Goal: Information Seeking & Learning: Learn about a topic

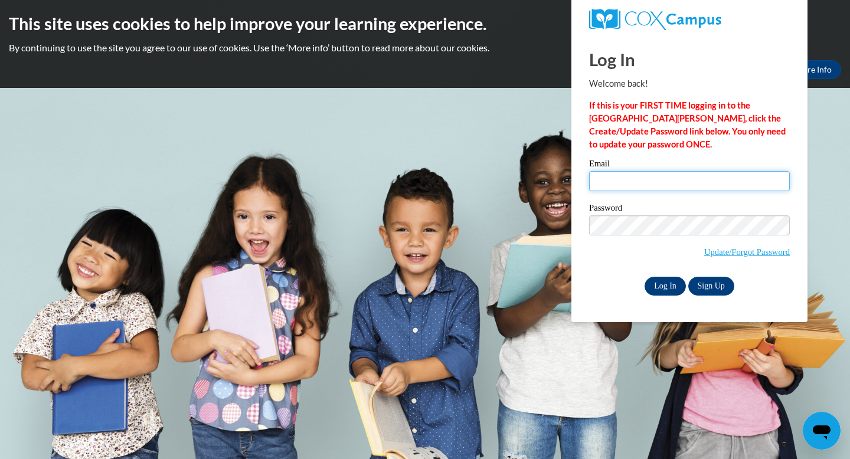
type input "rolsen04@gmail.com"
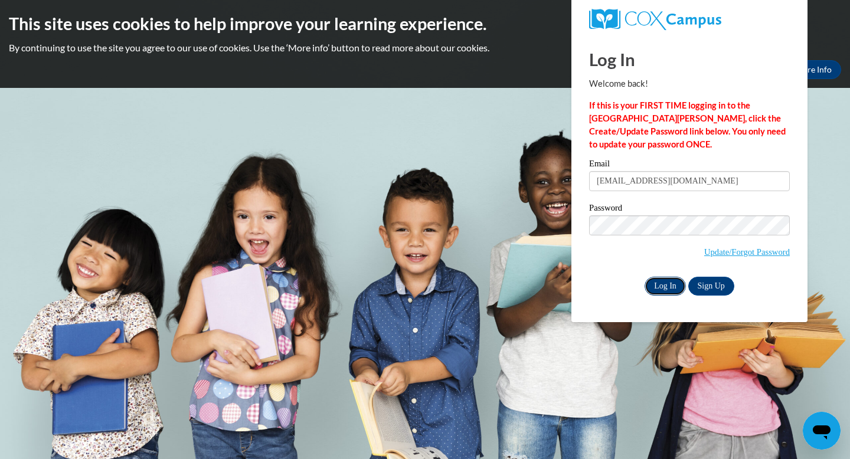
click at [676, 282] on input "Log In" at bounding box center [665, 286] width 41 height 19
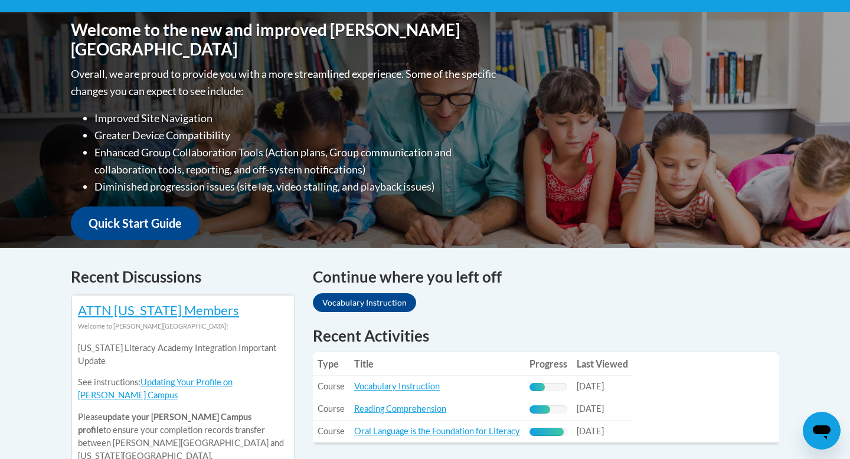
scroll to position [256, 0]
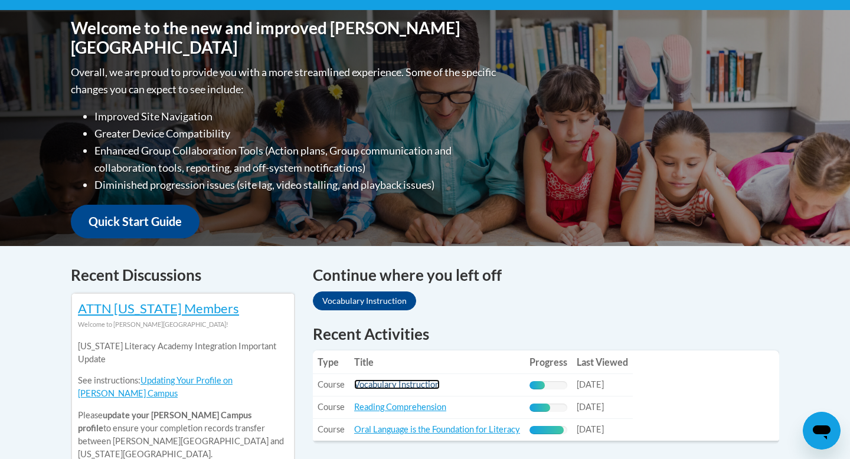
click at [410, 384] on link "Vocabulary Instruction" at bounding box center [397, 385] width 86 height 10
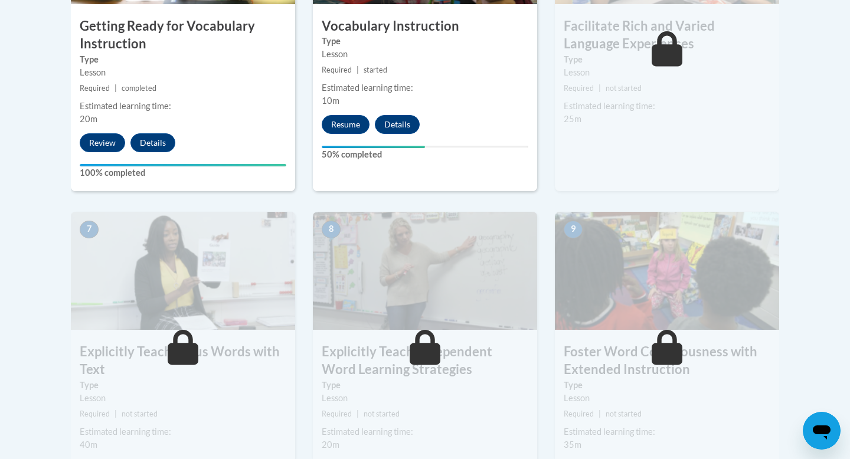
scroll to position [752, 0]
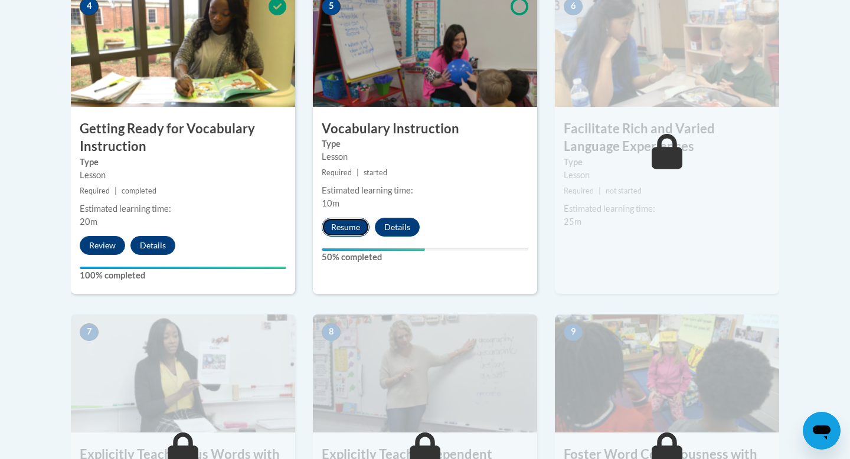
click at [364, 230] on button "Resume" at bounding box center [346, 227] width 48 height 19
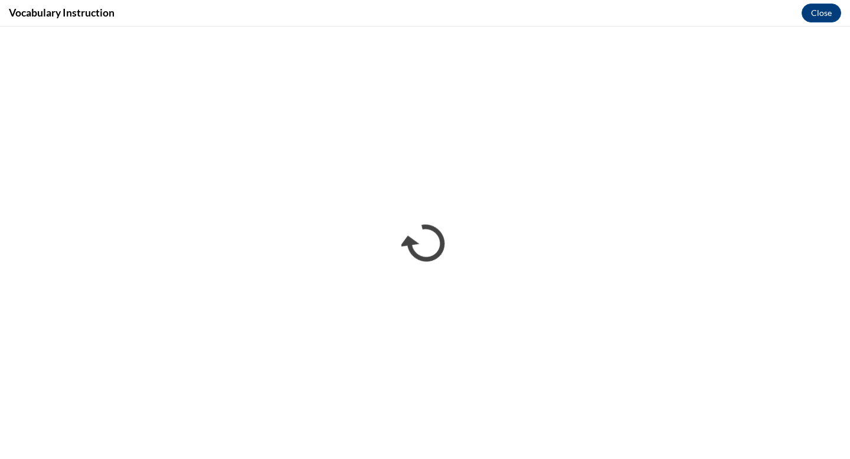
scroll to position [0, 0]
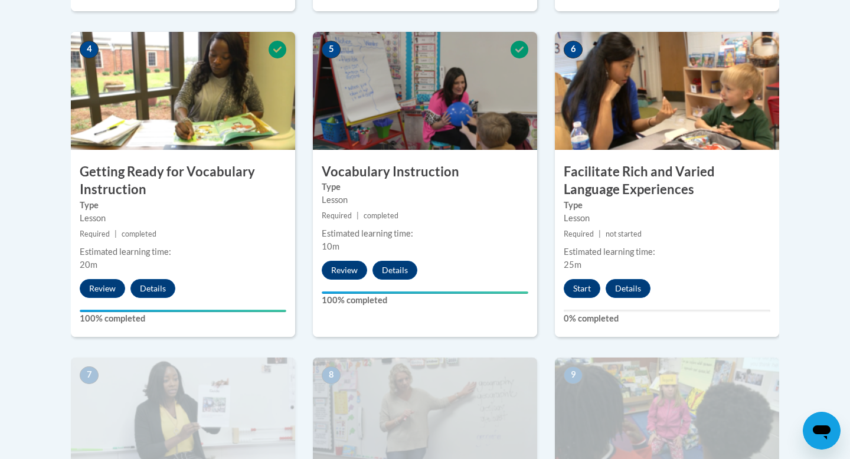
scroll to position [719, 0]
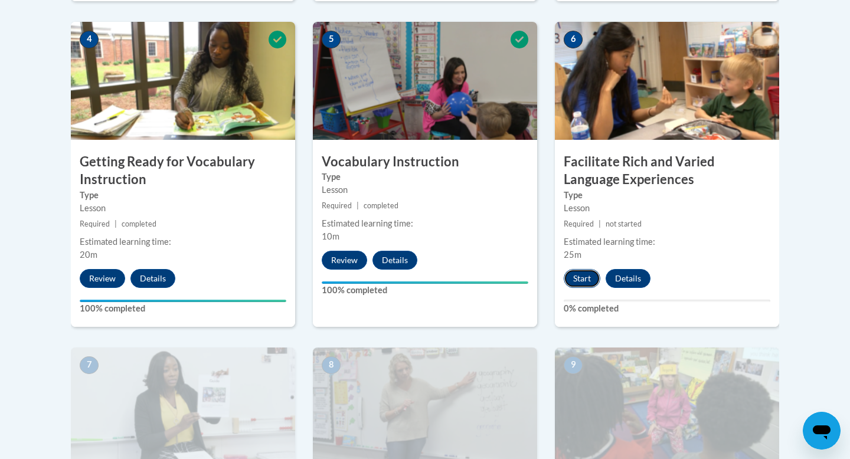
click at [581, 276] on button "Start" at bounding box center [582, 278] width 37 height 19
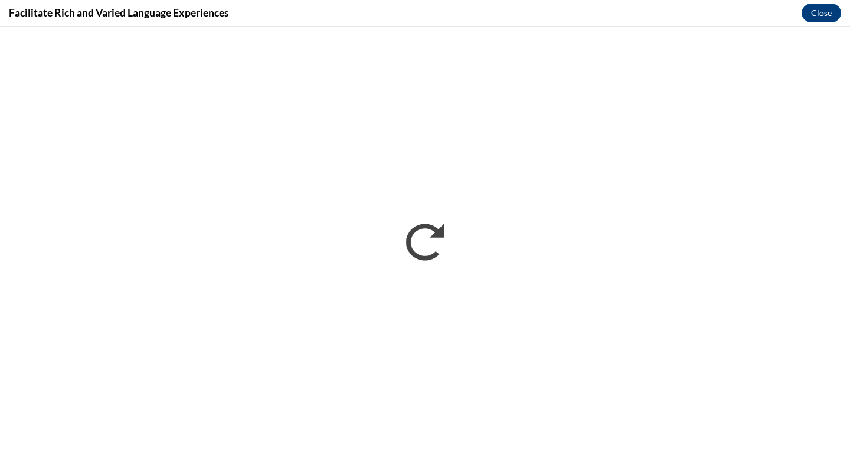
scroll to position [0, 0]
